Goal: Navigation & Orientation: Find specific page/section

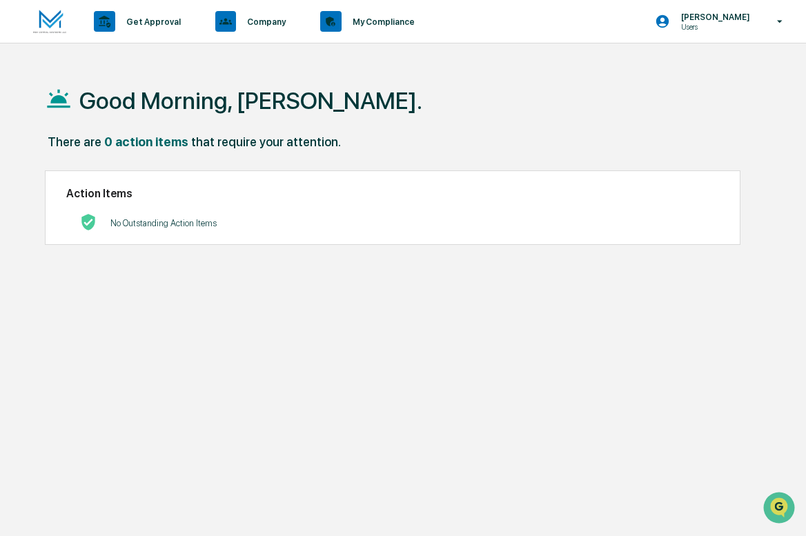
click at [52, 19] on img at bounding box center [49, 22] width 33 height 24
drag, startPoint x: 26, startPoint y: 0, endPoint x: 335, endPoint y: 115, distance: 329.3
click at [335, 115] on div "Good Morning, [PERSON_NAME]." at bounding box center [407, 100] width 725 height 69
